Goal: Navigation & Orientation: Find specific page/section

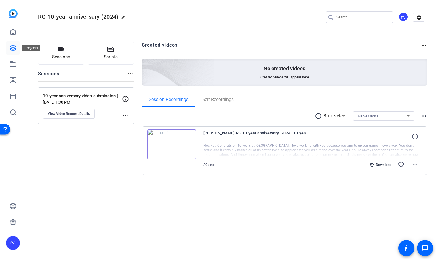
click at [15, 47] on icon at bounding box center [12, 48] width 7 height 7
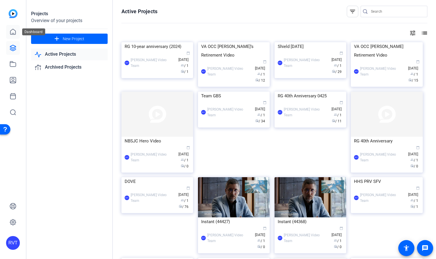
click at [11, 31] on icon at bounding box center [12, 31] width 7 height 7
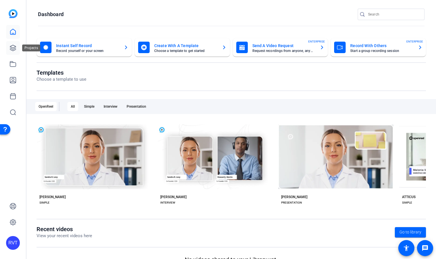
click at [14, 46] on icon at bounding box center [13, 48] width 6 height 6
